Goal: Browse casually

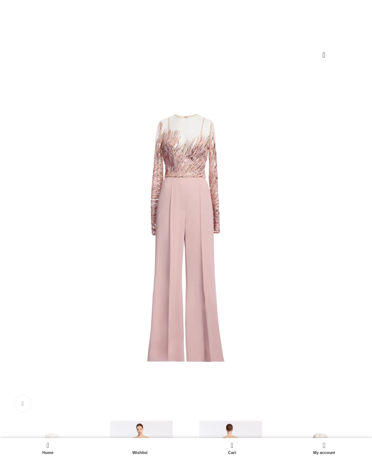
click at [83, 165] on img at bounding box center [186, 240] width 354 height 354
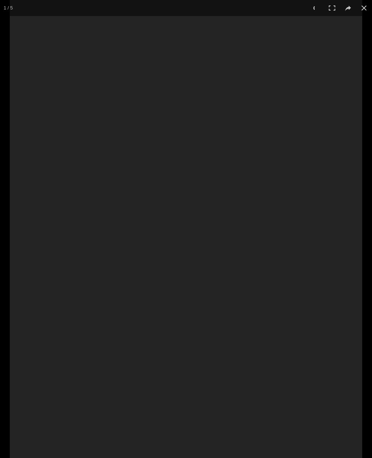
scroll to position [0, 78]
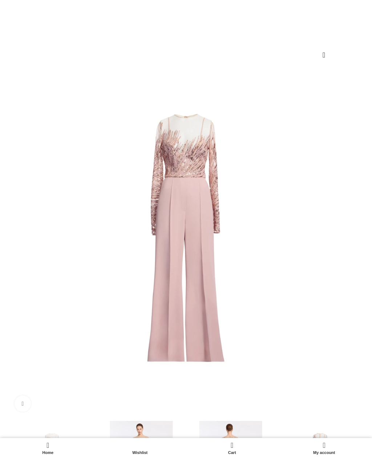
click at [93, 155] on img at bounding box center [186, 240] width 354 height 354
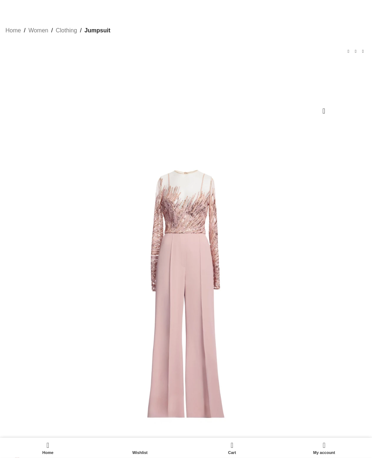
scroll to position [19, 0]
click at [89, 215] on img at bounding box center [186, 296] width 354 height 354
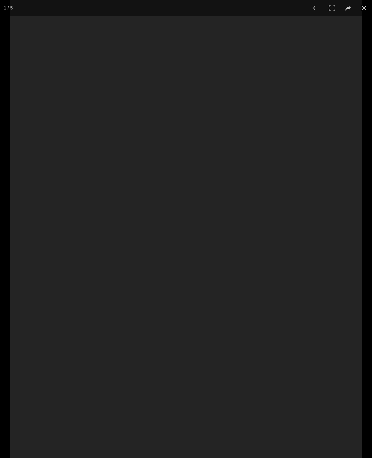
scroll to position [0, 234]
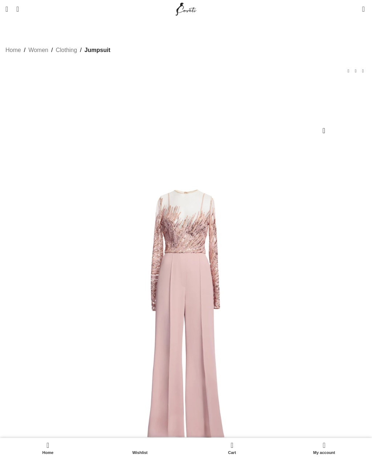
click at [92, 217] on img at bounding box center [186, 316] width 354 height 354
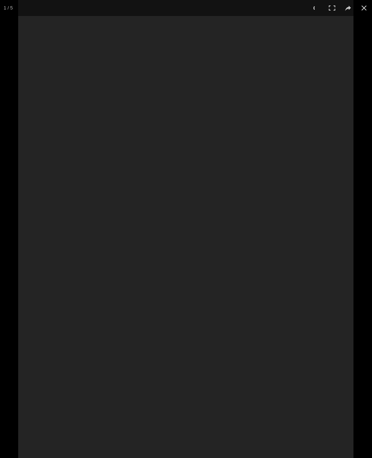
scroll to position [0, 156]
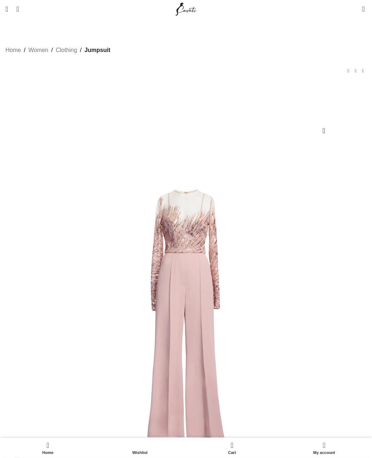
scroll to position [9, 0]
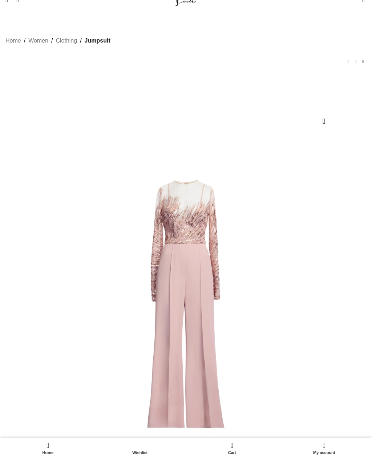
click at [92, 183] on img at bounding box center [186, 306] width 354 height 354
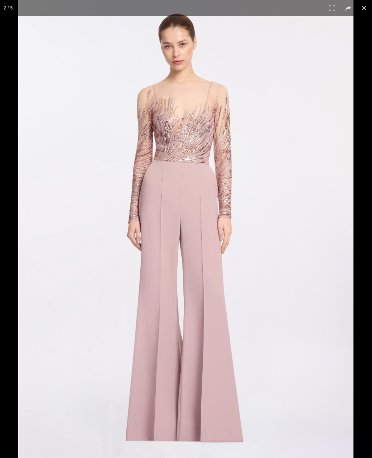
scroll to position [0, 459]
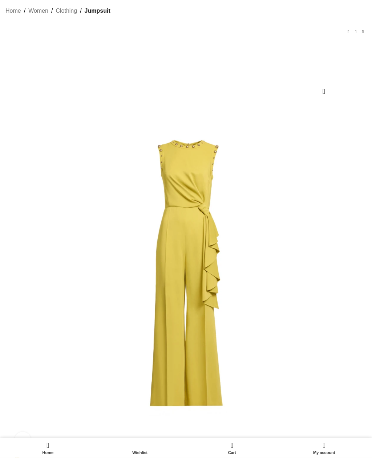
scroll to position [39, 0]
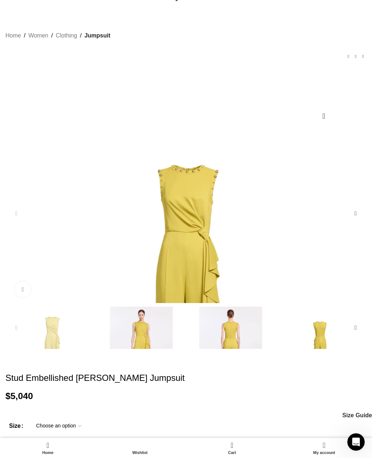
scroll to position [0, 234]
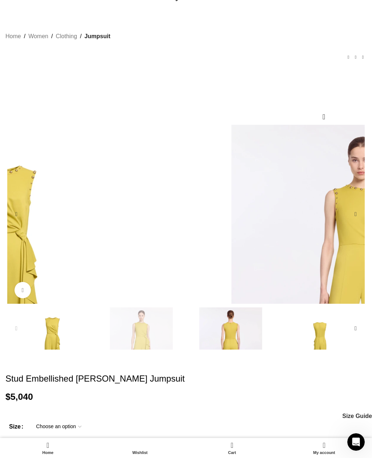
click at [99, 331] on img "2 / 5" at bounding box center [142, 350] width 86 height 86
click at [184, 192] on img "2 / 5" at bounding box center [361, 302] width 354 height 354
